Goal: Information Seeking & Learning: Learn about a topic

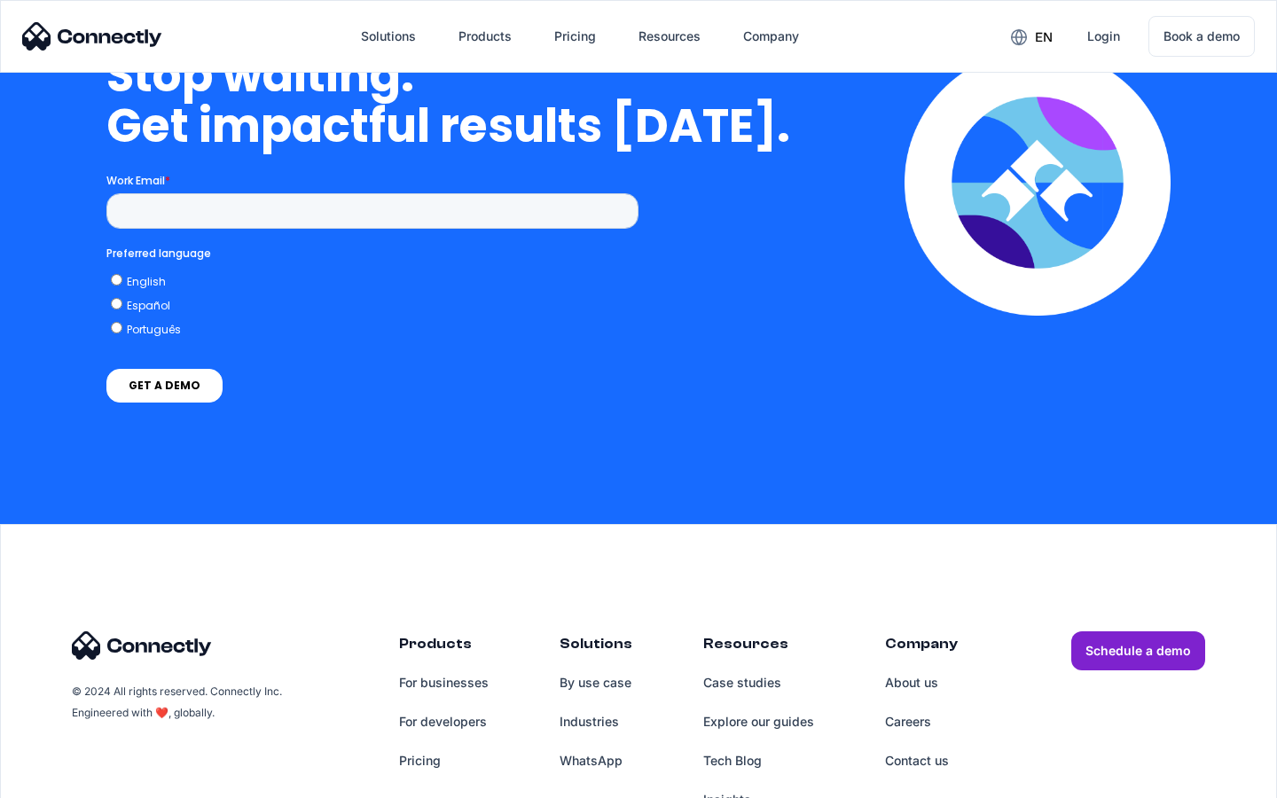
scroll to position [7293, 0]
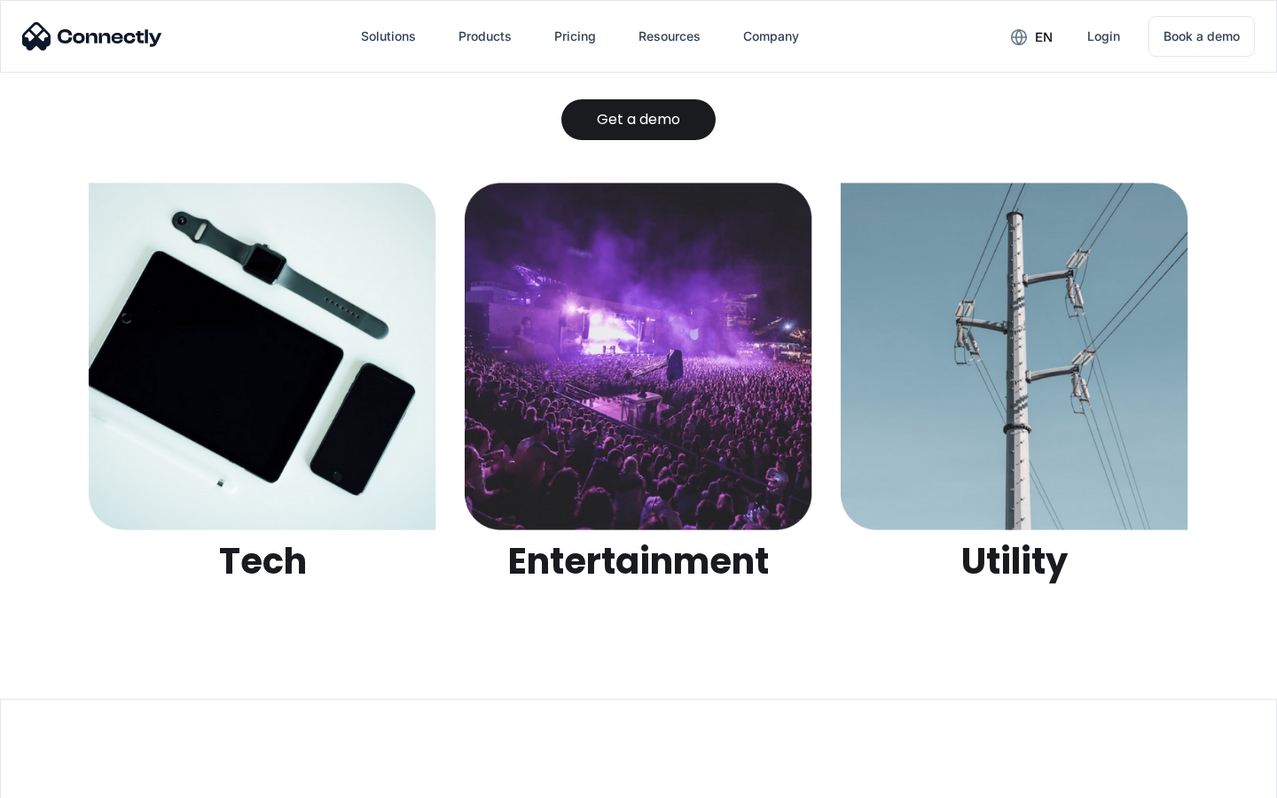
scroll to position [5594, 0]
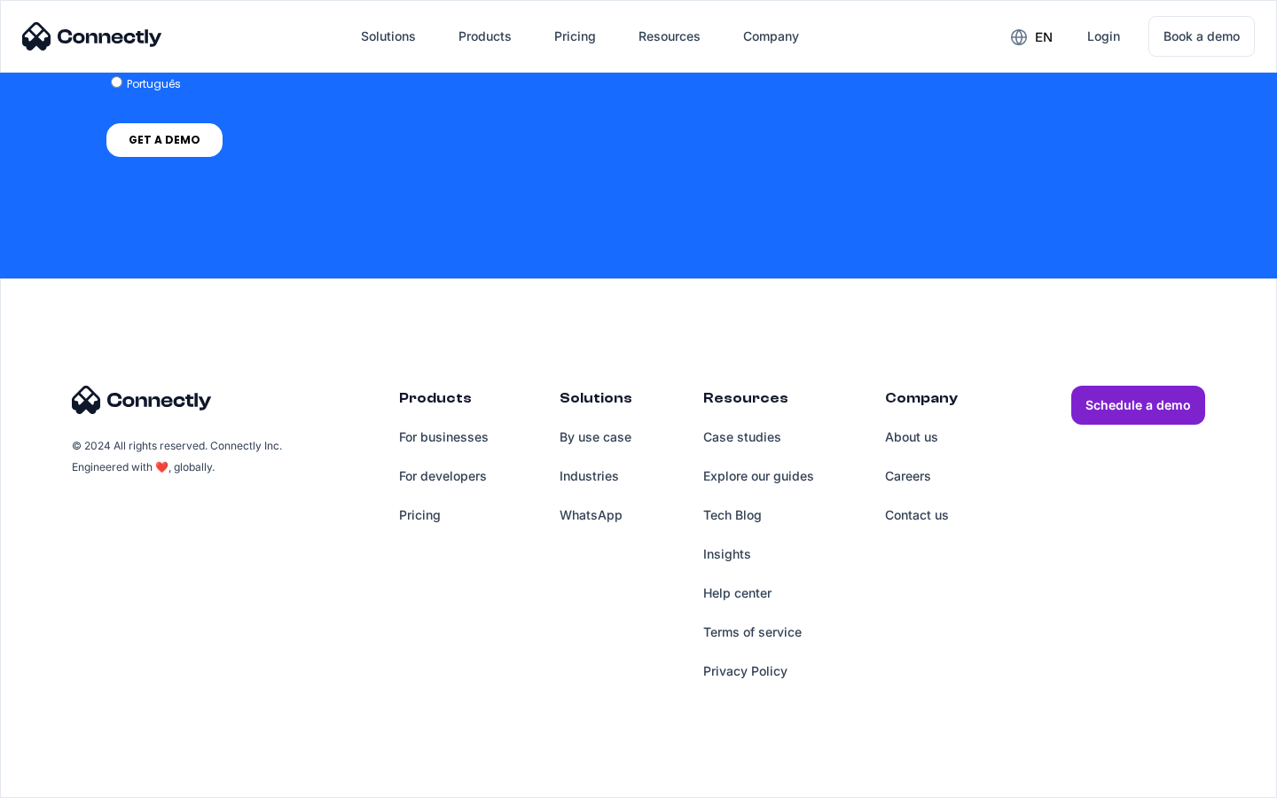
scroll to position [1328, 0]
